Goal: Check status: Check status

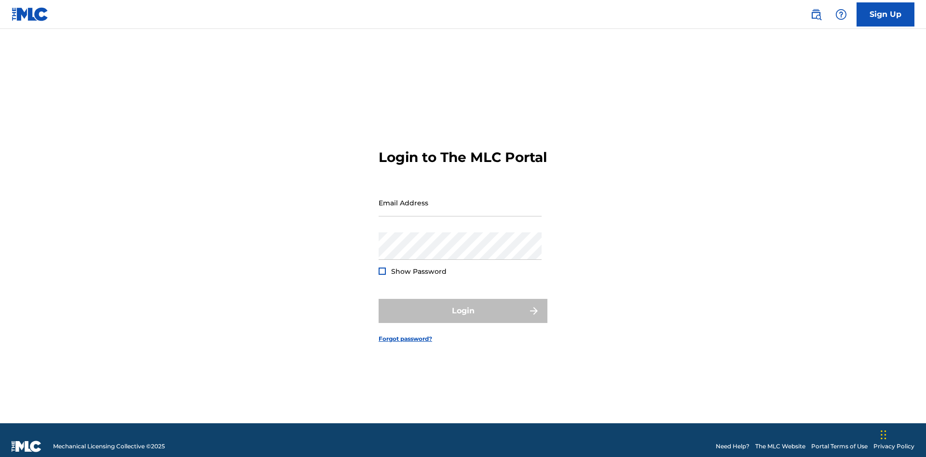
scroll to position [13, 0]
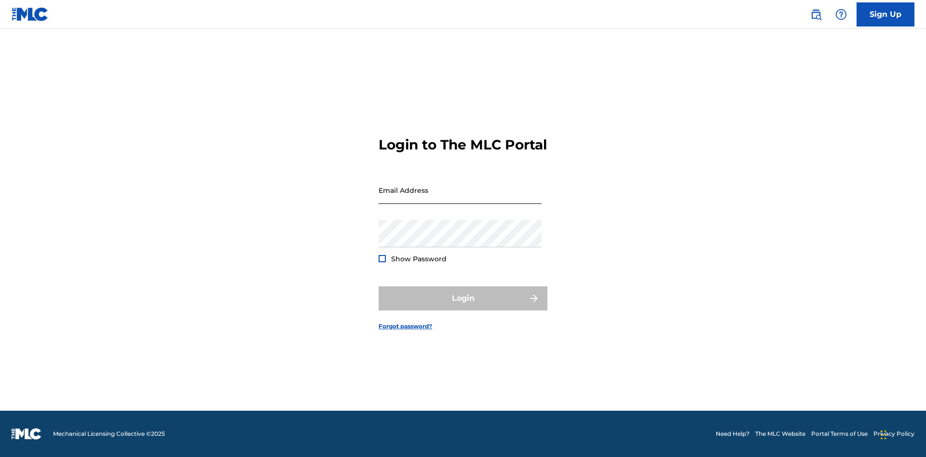
click at [460, 198] on input "Email Address" at bounding box center [460, 190] width 163 height 27
type input "[EMAIL_ADDRESS][DOMAIN_NAME]"
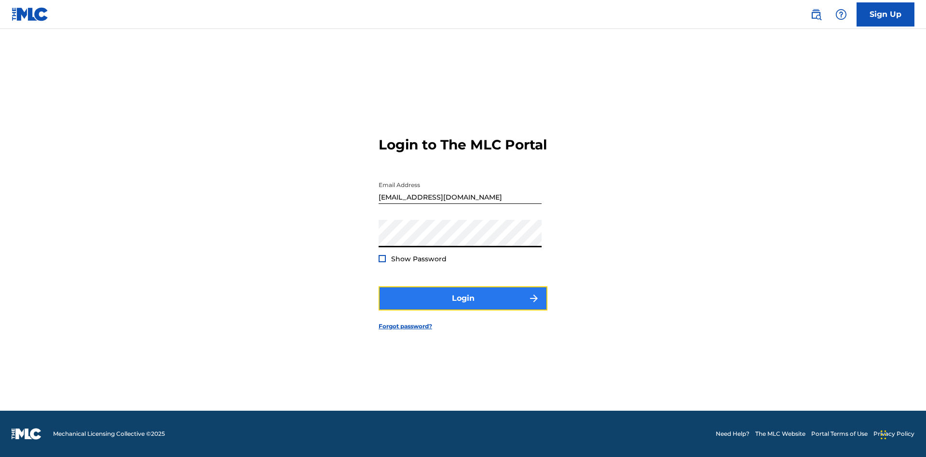
click at [463, 307] on button "Login" at bounding box center [463, 298] width 169 height 24
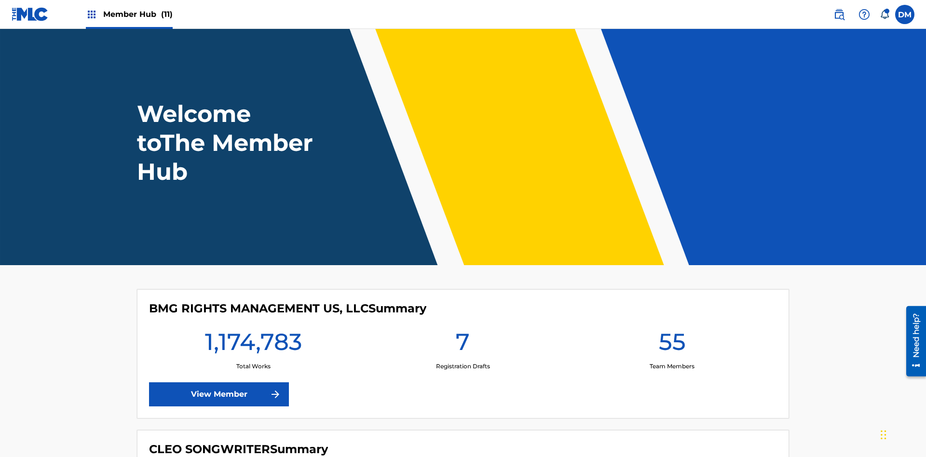
scroll to position [41, 0]
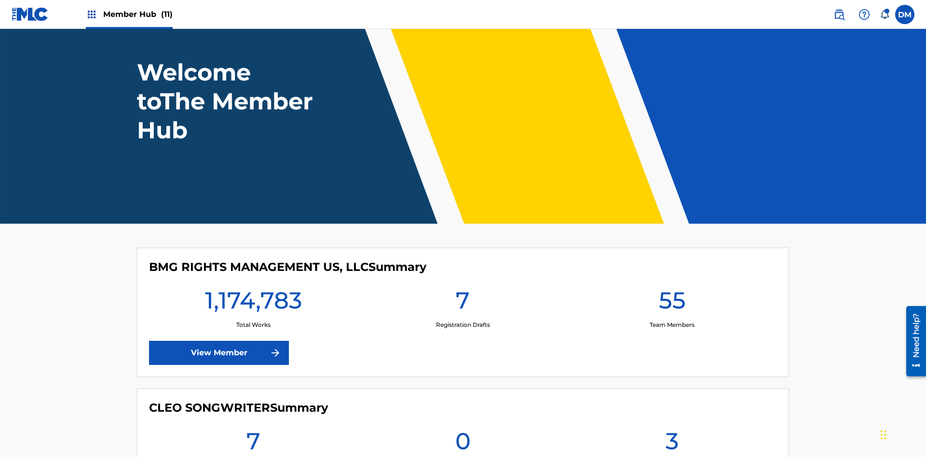
click at [137, 14] on span "Member Hub (11)" at bounding box center [137, 14] width 69 height 11
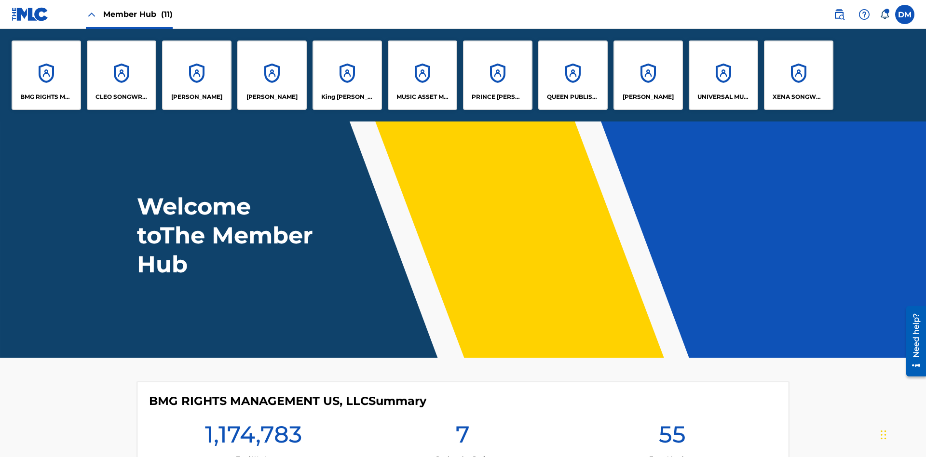
scroll to position [35, 0]
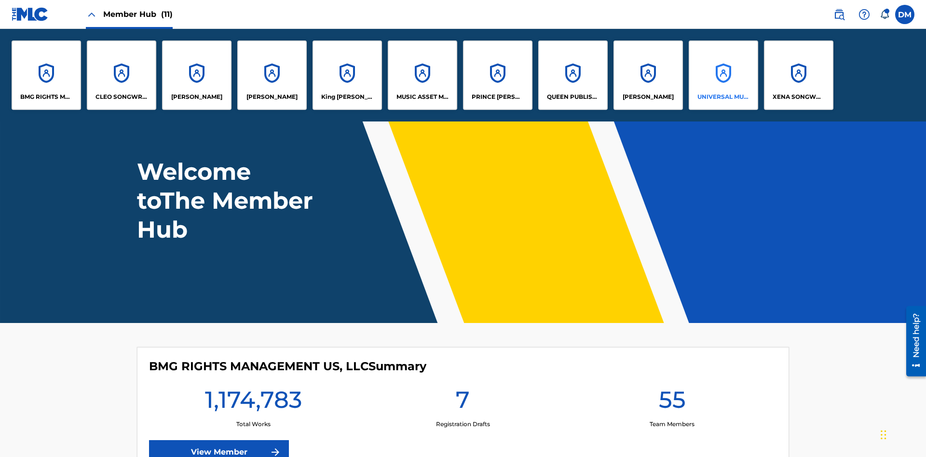
click at [723, 97] on p "UNIVERSAL MUSIC PUB GROUP" at bounding box center [723, 97] width 53 height 9
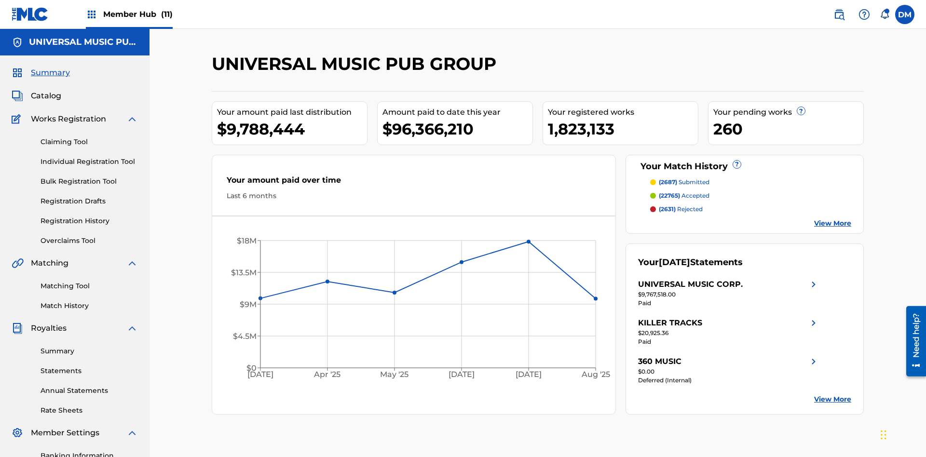
click at [50, 67] on span "Summary" at bounding box center [50, 73] width 39 height 12
click at [668, 178] on span "(2687)" at bounding box center [668, 181] width 18 height 7
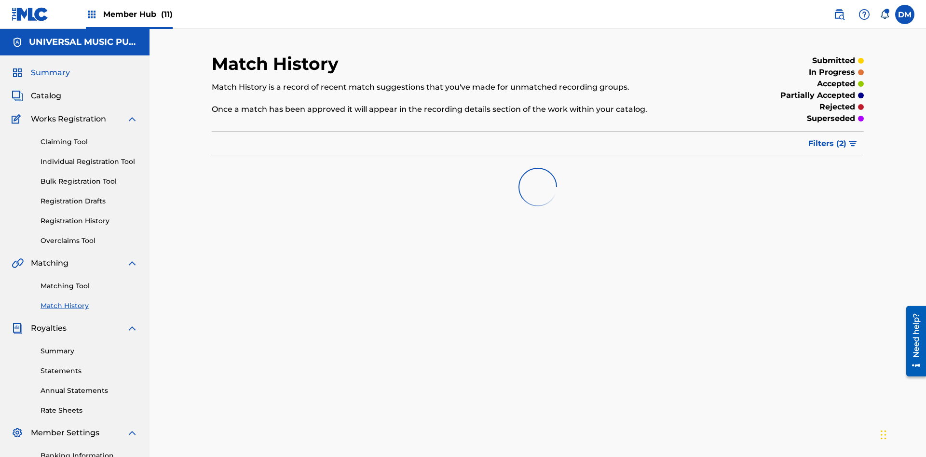
click at [828, 138] on span "Filters ( 2 )" at bounding box center [827, 144] width 38 height 12
click at [50, 67] on span "Summary" at bounding box center [50, 73] width 39 height 12
click at [828, 138] on span "Filters ( 2 )" at bounding box center [827, 144] width 38 height 12
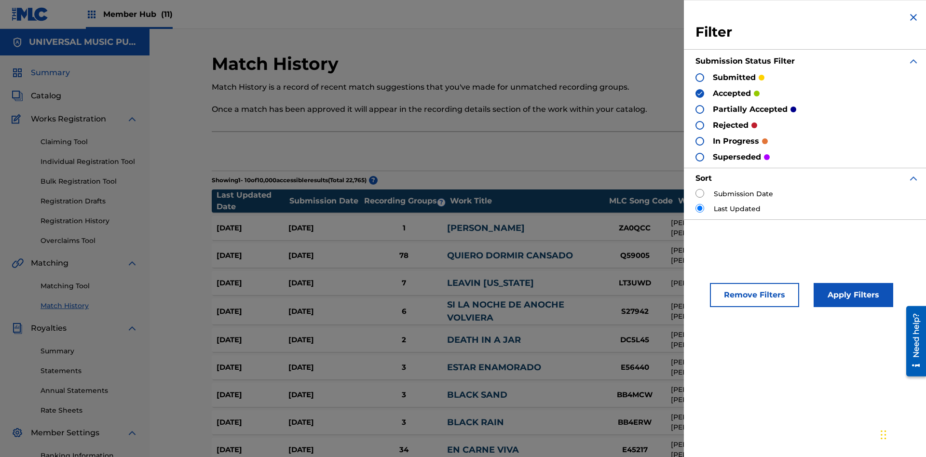
click at [50, 67] on span "Summary" at bounding box center [50, 73] width 39 height 12
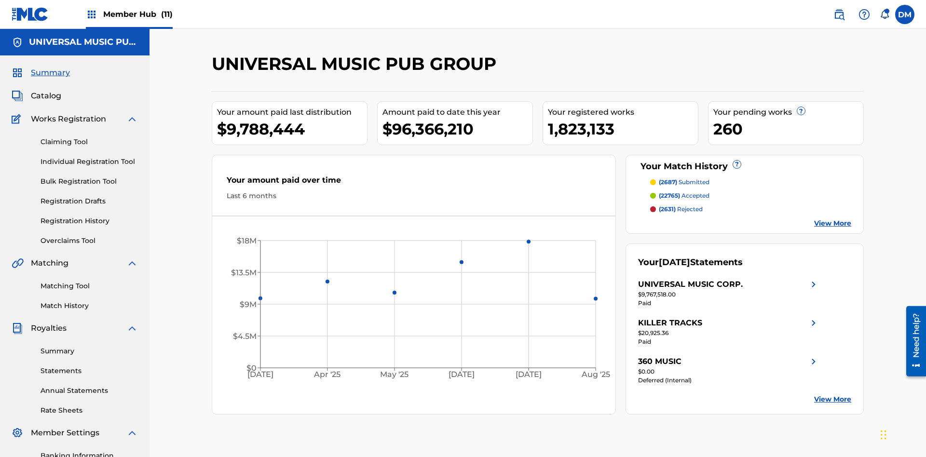
click at [667, 205] on span "(2631)" at bounding box center [667, 208] width 17 height 7
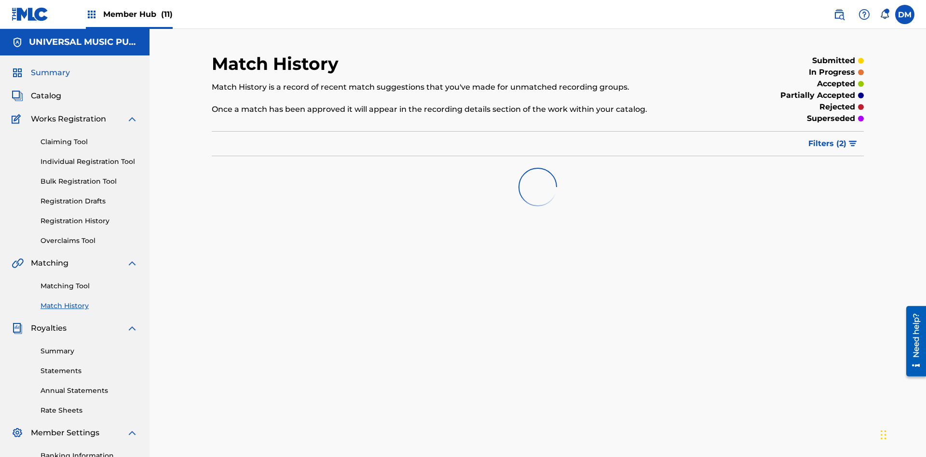
click at [828, 138] on span "Filters ( 2 )" at bounding box center [827, 144] width 38 height 12
click at [0, 0] on img at bounding box center [0, 0] width 0 height 0
click at [50, 67] on span "Summary" at bounding box center [50, 73] width 39 height 12
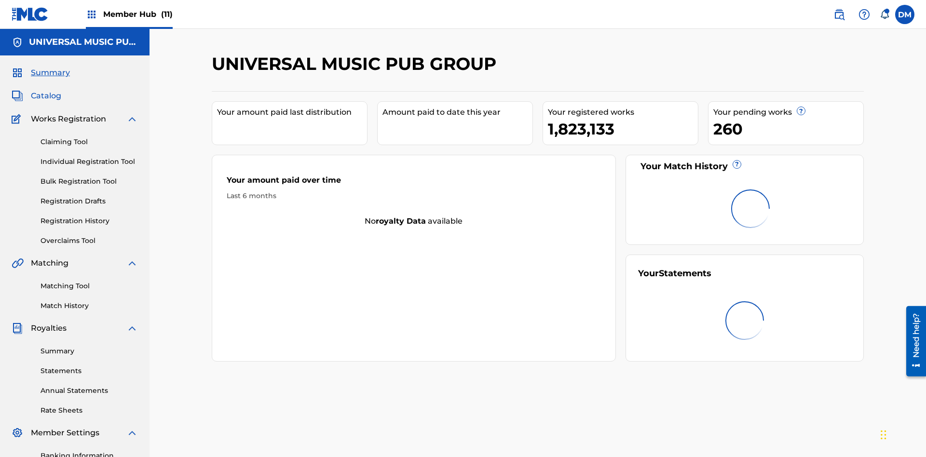
click at [46, 90] on span "Catalog" at bounding box center [46, 96] width 30 height 12
click at [50, 67] on span "Summary" at bounding box center [50, 73] width 39 height 12
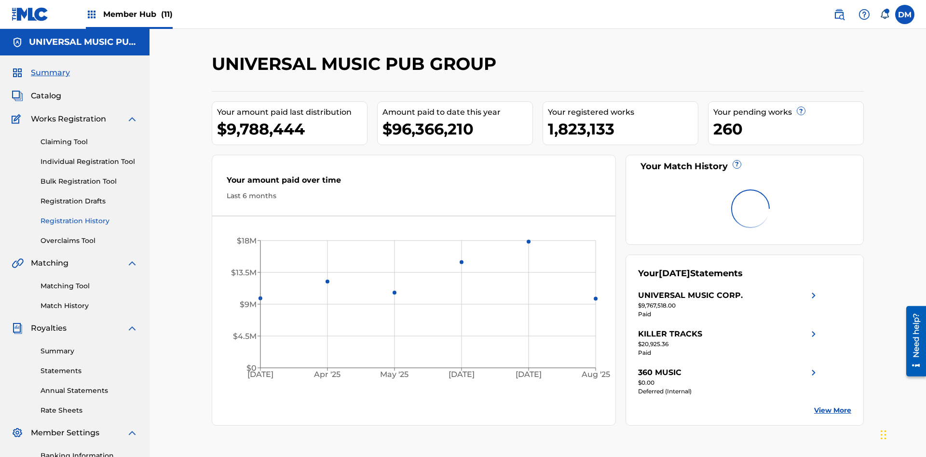
click at [89, 216] on link "Registration History" at bounding box center [89, 221] width 97 height 10
